Goal: Find specific page/section: Find specific page/section

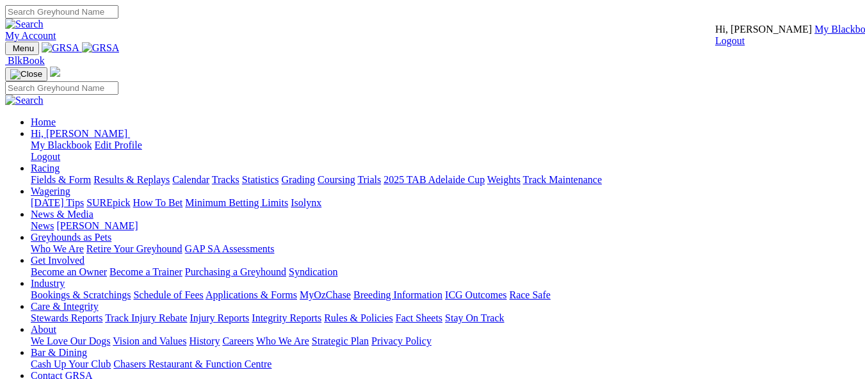
click at [815, 35] on link "My Blackbook" at bounding box center [845, 29] width 61 height 11
